Goal: Contribute content: Add original content to the website for others to see

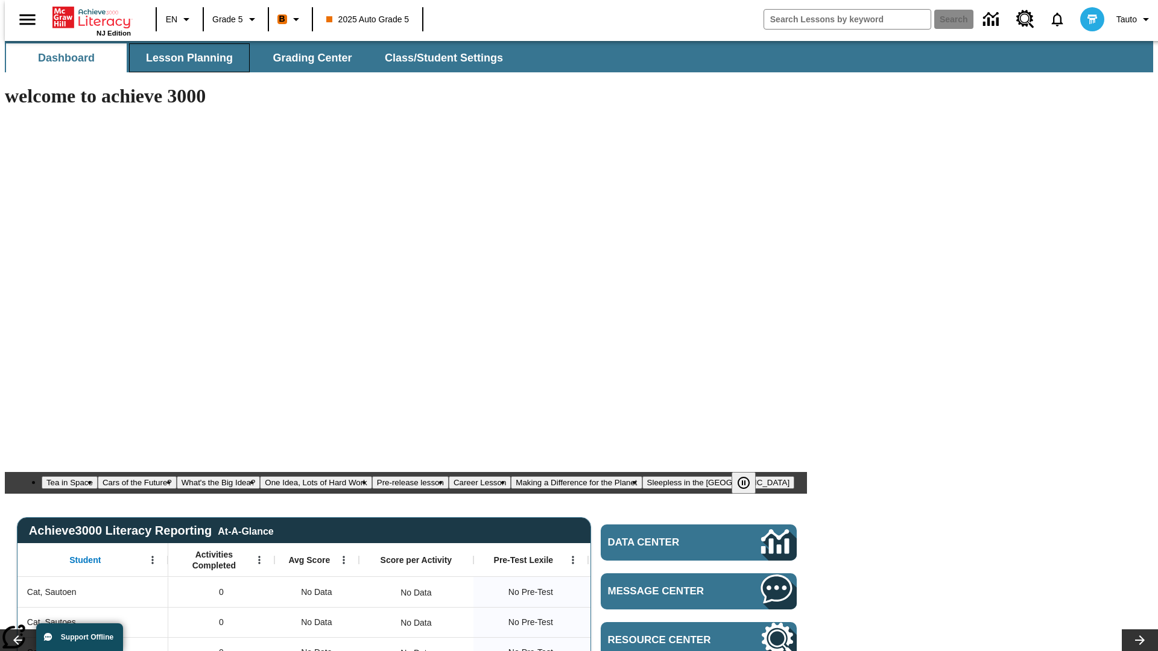
click at [185, 58] on span "Lesson Planning" at bounding box center [189, 58] width 87 height 14
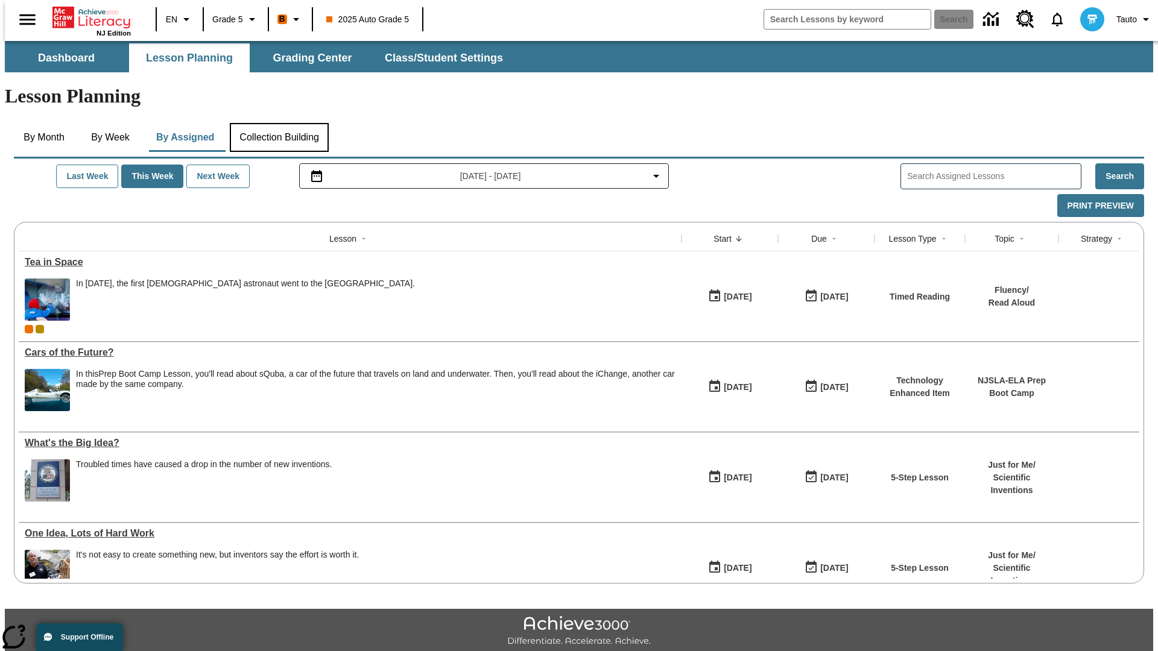
click at [279, 123] on button "Collection Building" at bounding box center [279, 137] width 99 height 29
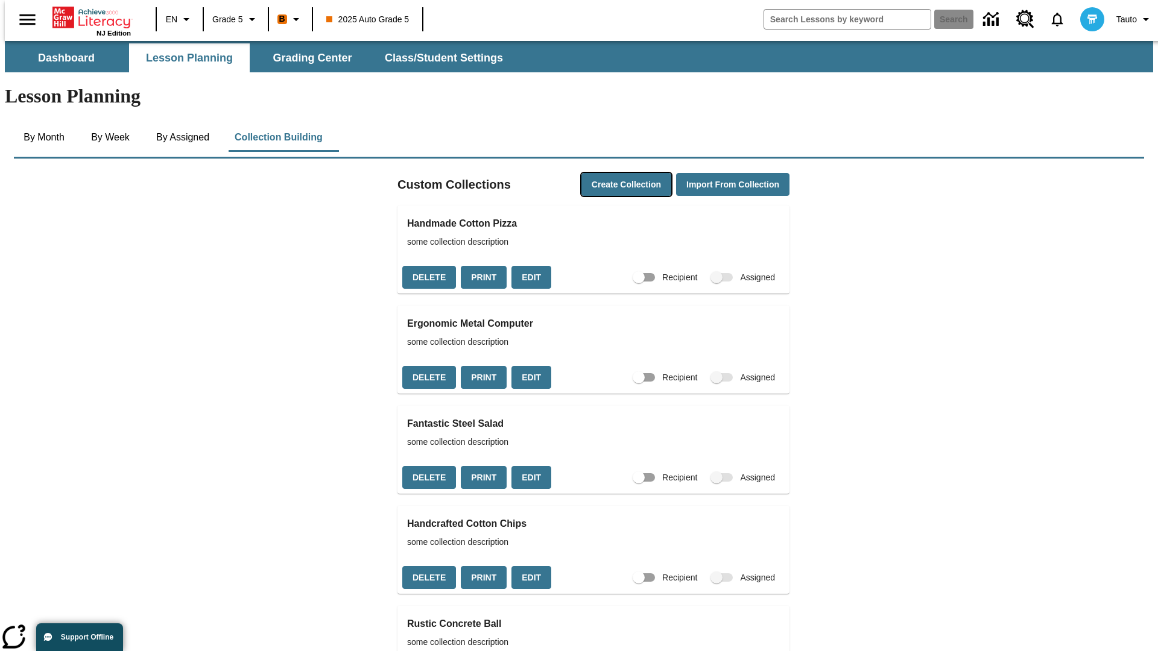
click at [603, 173] on button "Create Collection" at bounding box center [626, 185] width 90 height 24
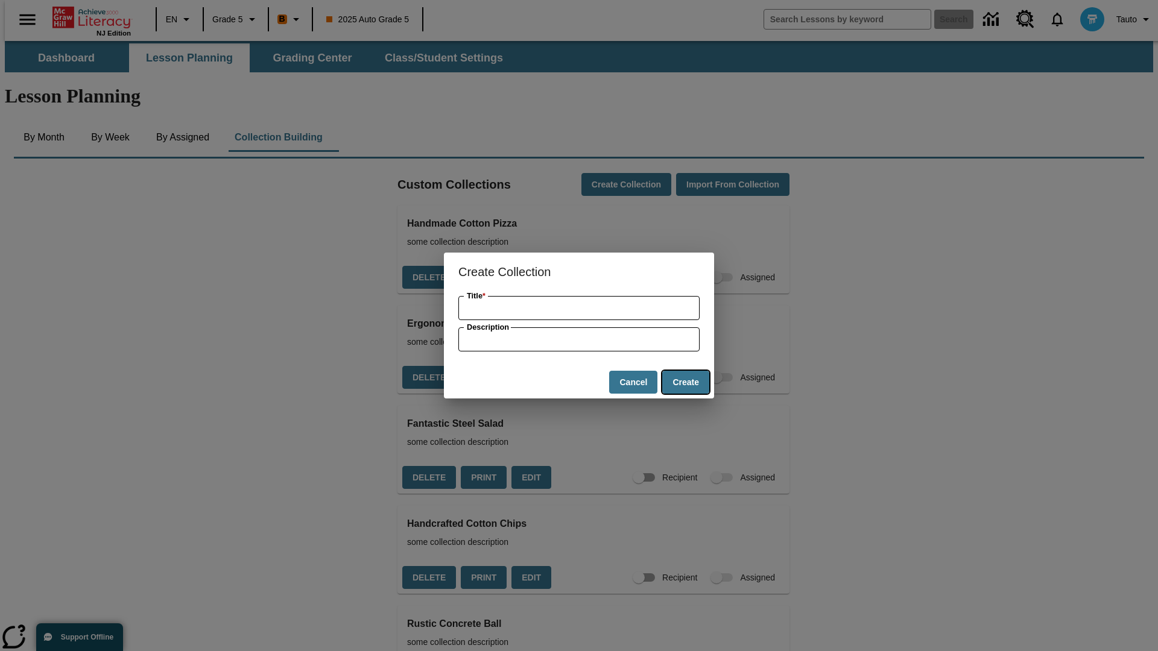
click at [685, 382] on button "Create" at bounding box center [685, 383] width 47 height 24
type input "Handmade Frozen Table"
type input "some collection description"
click at [685, 382] on button "Create" at bounding box center [685, 383] width 47 height 24
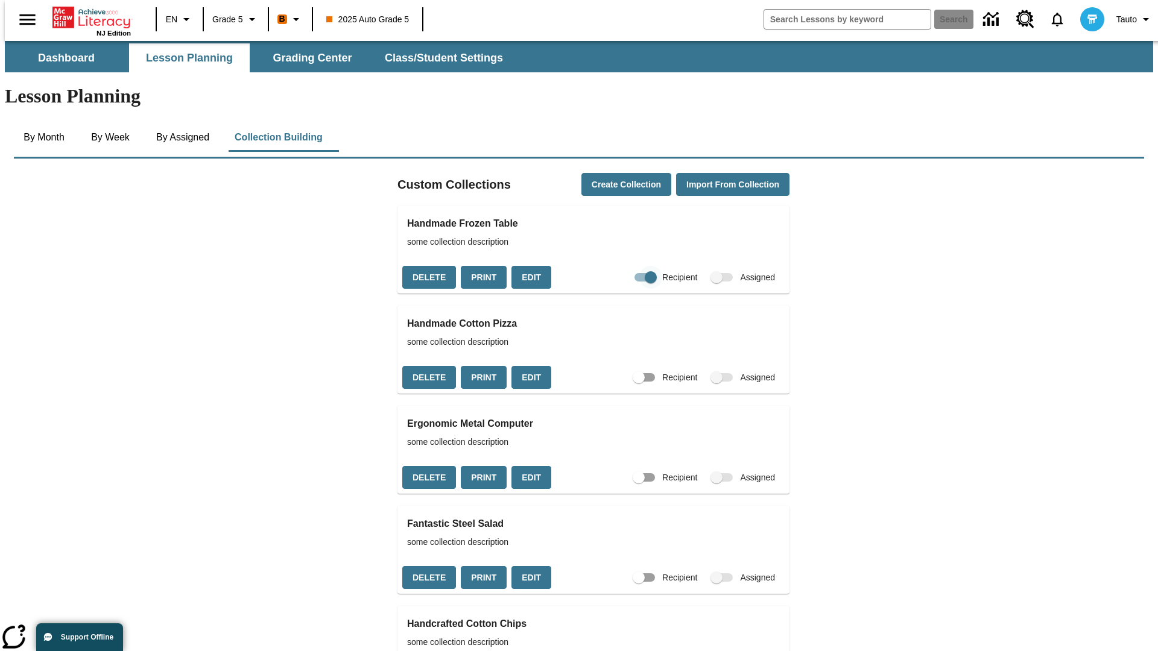
click at [627, 266] on input "Recipient" at bounding box center [650, 277] width 69 height 23
checkbox input "false"
click at [428, 266] on button "Delete" at bounding box center [429, 278] width 54 height 24
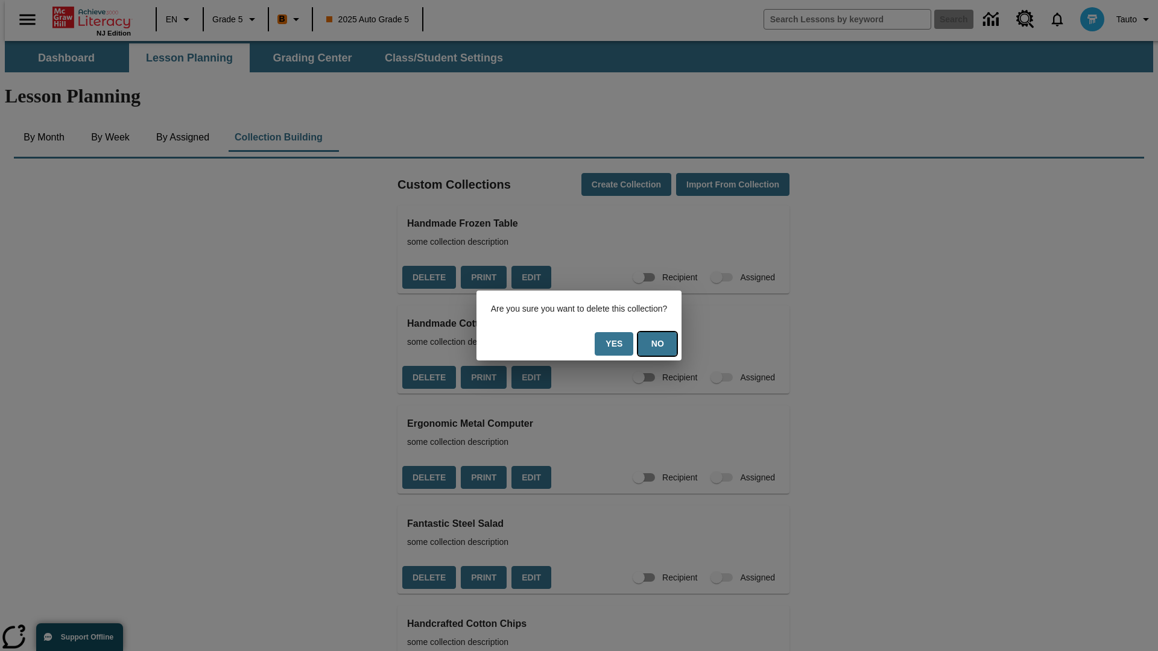
click at [665, 344] on button "No" at bounding box center [657, 344] width 39 height 24
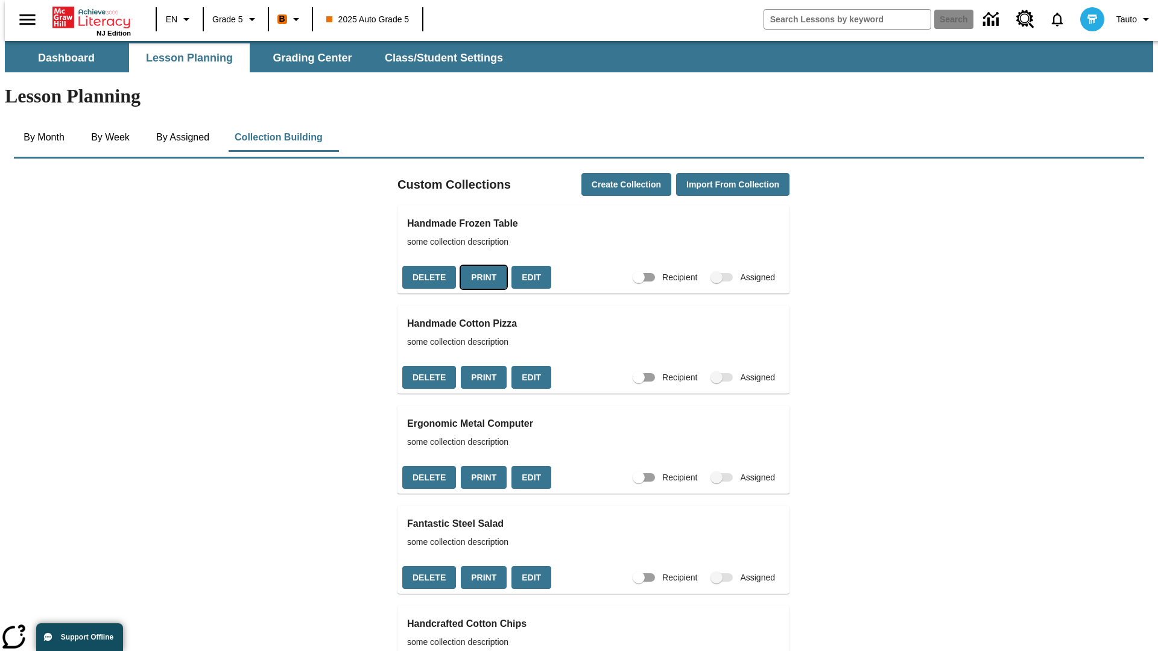
click at [480, 266] on button "Print" at bounding box center [484, 278] width 46 height 24
